Goal: Task Accomplishment & Management: Manage account settings

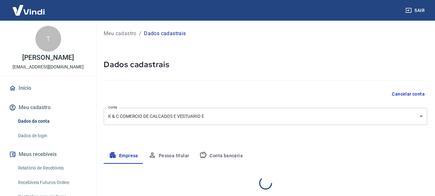
select select "DF"
select select "business"
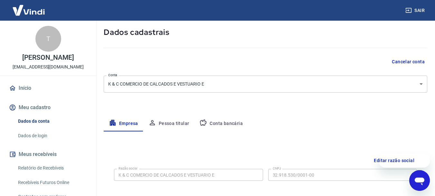
scroll to position [64, 0]
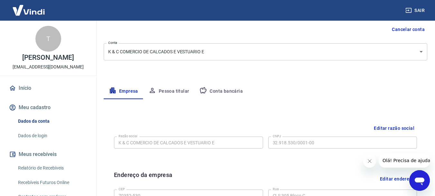
click at [236, 92] on button "Conta bancária" at bounding box center [221, 90] width 54 height 15
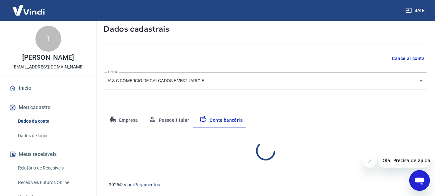
select select "1"
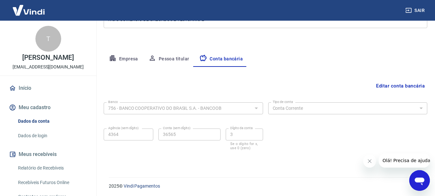
scroll to position [98, 0]
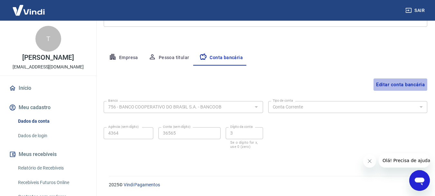
click at [394, 85] on button "Editar conta bancária" at bounding box center [401, 84] width 54 height 12
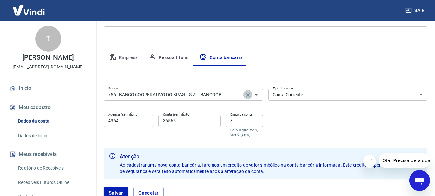
click at [249, 93] on icon "Clear" at bounding box center [248, 94] width 4 height 4
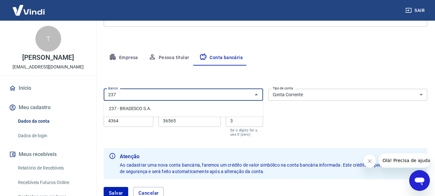
click at [132, 106] on li "237 - BRADESCO S.A." at bounding box center [183, 108] width 159 height 11
type input "237 - BRADESCO S.A."
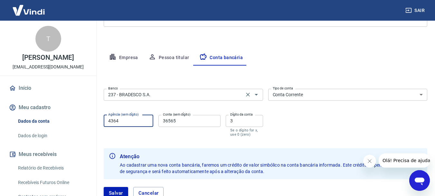
click at [138, 124] on input "4364" at bounding box center [129, 121] width 50 height 12
type input "4"
click at [133, 123] on input "1591" at bounding box center [129, 121] width 50 height 12
type input "1"
type input "2094"
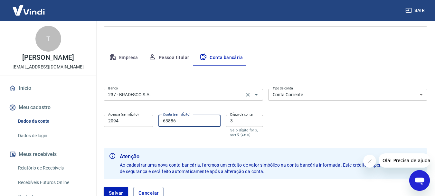
type input "63886"
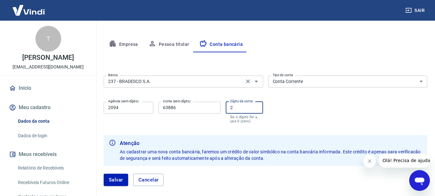
scroll to position [130, 0]
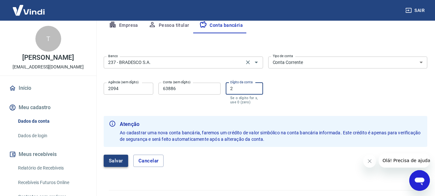
type input "2"
click at [111, 161] on button "Salvar" at bounding box center [116, 160] width 24 height 12
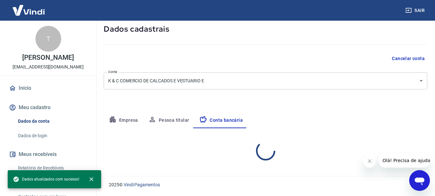
select select "1"
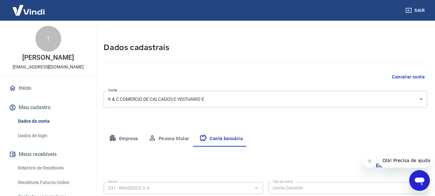
scroll to position [1, 0]
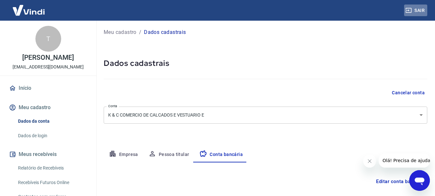
click at [416, 10] on button "Sair" at bounding box center [415, 11] width 23 height 12
